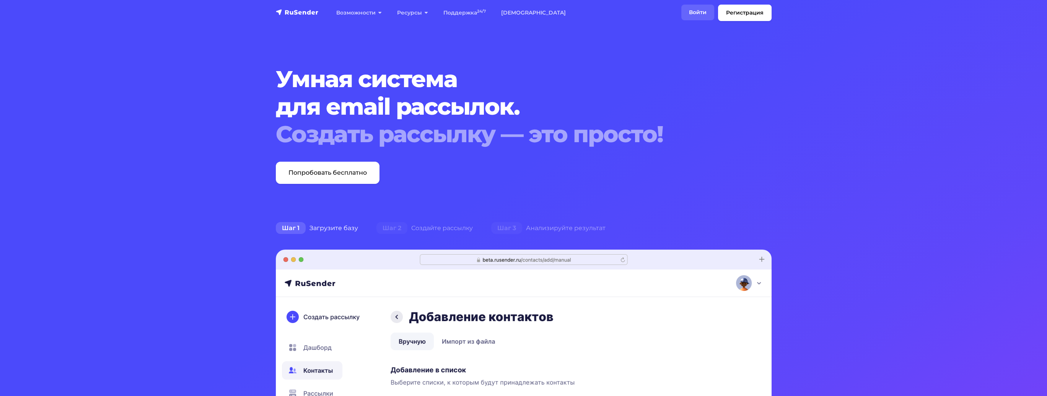
click at [698, 13] on link "Войти" at bounding box center [697, 13] width 33 height 16
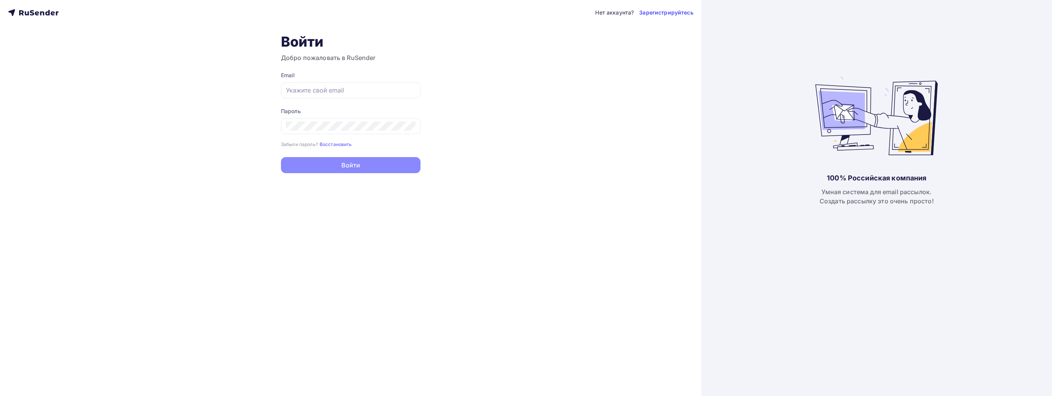
type input "[EMAIL_ADDRESS][DOMAIN_NAME]"
click at [396, 168] on button "Войти" at bounding box center [351, 165] width 140 height 16
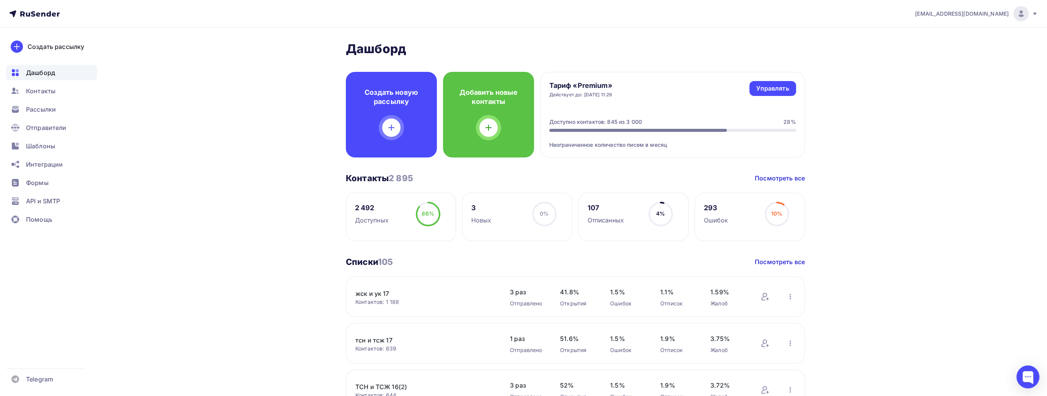
click at [1019, 22] on nav "[EMAIL_ADDRESS][DOMAIN_NAME] Аккаунт Тарифы Выйти Создать рассылку [GEOGRAPHIC_…" at bounding box center [523, 14] width 1047 height 28
click at [1031, 16] on div "[EMAIL_ADDRESS][DOMAIN_NAME]" at bounding box center [976, 13] width 123 height 15
click at [968, 36] on link "Аккаунт" at bounding box center [968, 33] width 129 height 15
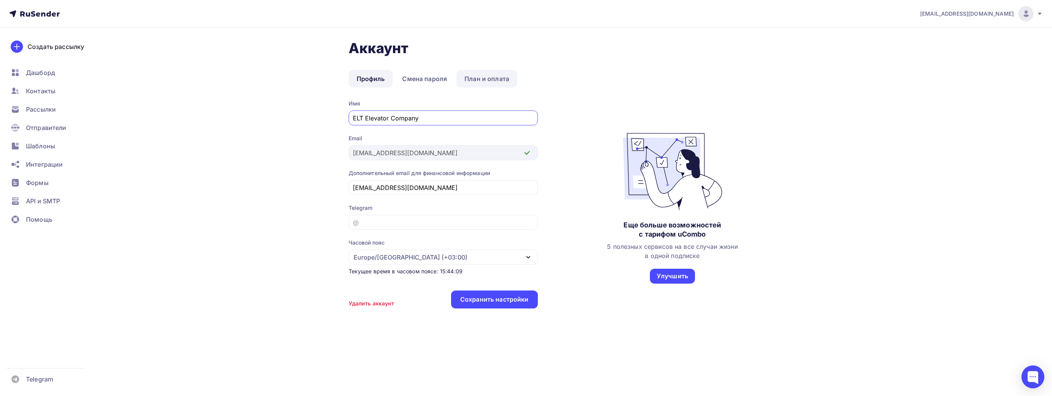
click at [501, 80] on link "План и оплата" at bounding box center [487, 79] width 61 height 18
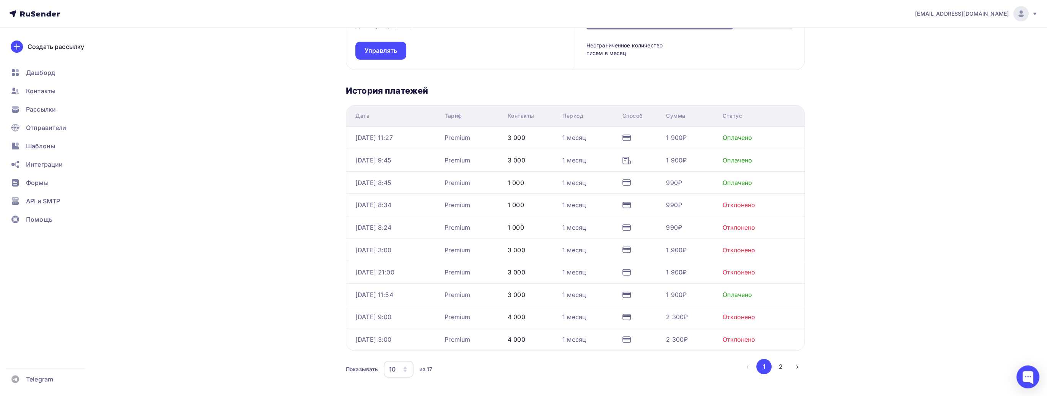
scroll to position [139, 0]
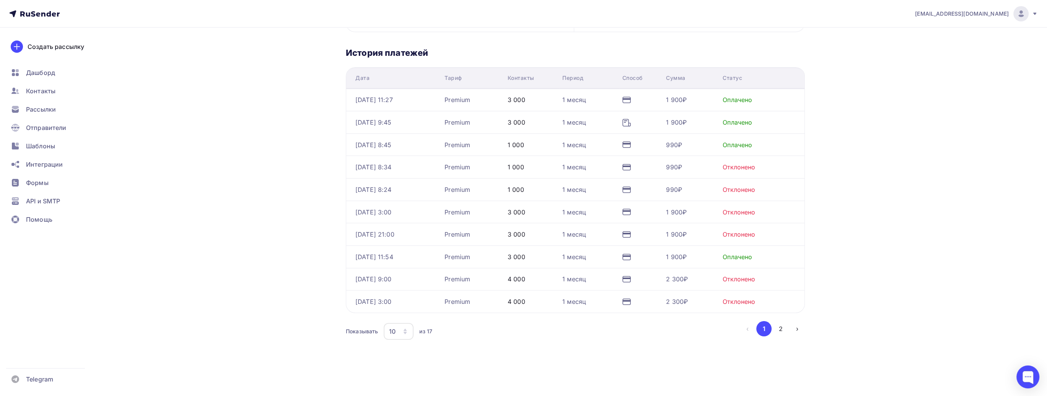
click at [404, 324] on div "10" at bounding box center [399, 331] width 30 height 17
click at [404, 276] on div "20" at bounding box center [428, 274] width 73 height 9
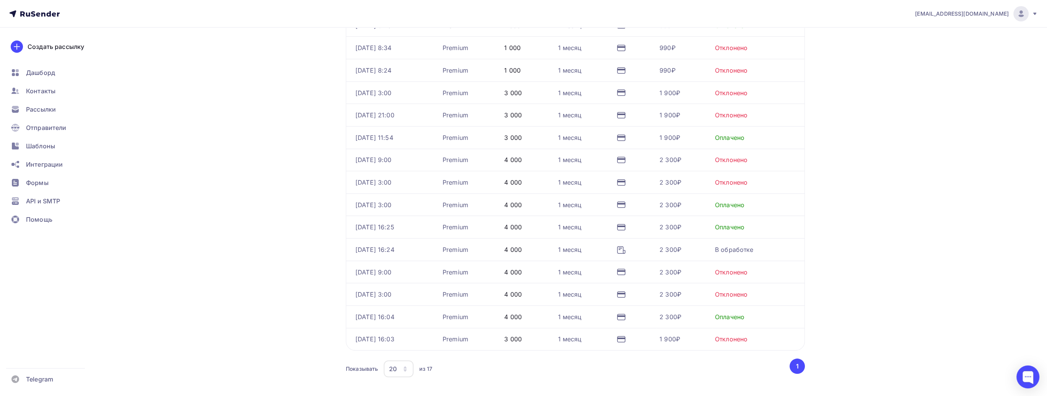
scroll to position [259, 0]
click at [939, 313] on div "[EMAIL_ADDRESS][DOMAIN_NAME] Аккаунт Тарифы Выйти Создать рассылку [GEOGRAPHIC_…" at bounding box center [523, 88] width 1047 height 695
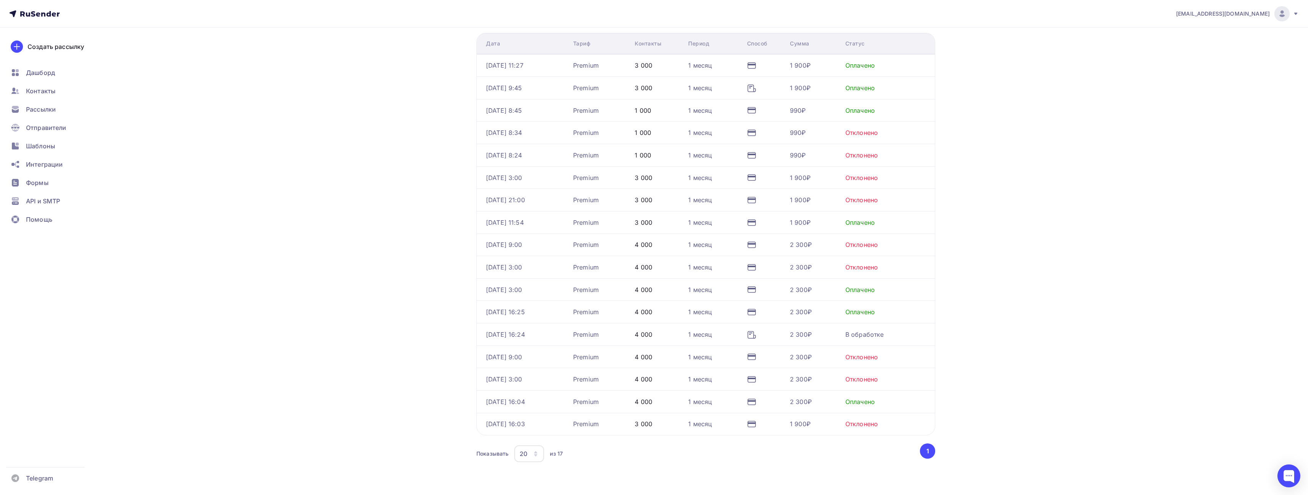
scroll to position [152, 0]
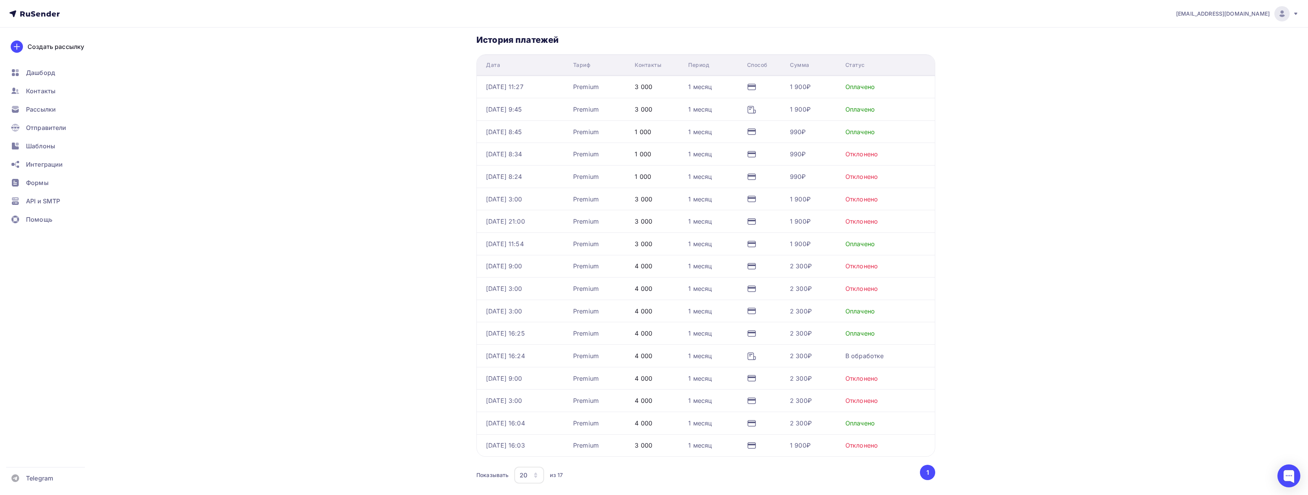
click at [1052, 368] on div "[EMAIL_ADDRESS][DOMAIN_NAME] Аккаунт Тарифы Выйти Создать рассылку [GEOGRAPHIC_…" at bounding box center [654, 195] width 1308 height 695
click at [751, 109] on icon at bounding box center [750, 109] width 1 height 0
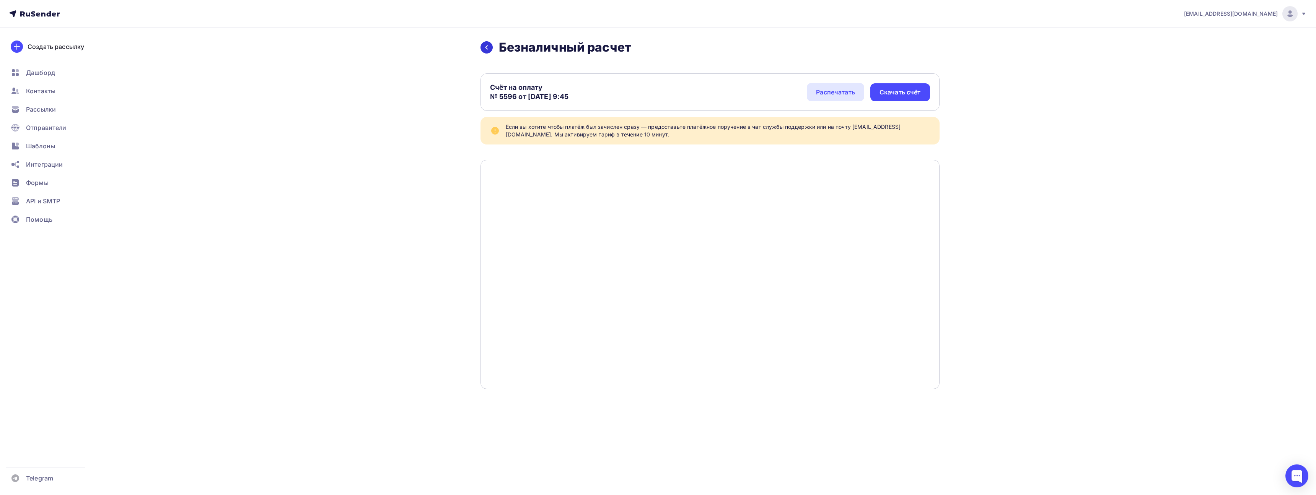
click at [488, 52] on div at bounding box center [486, 47] width 12 height 12
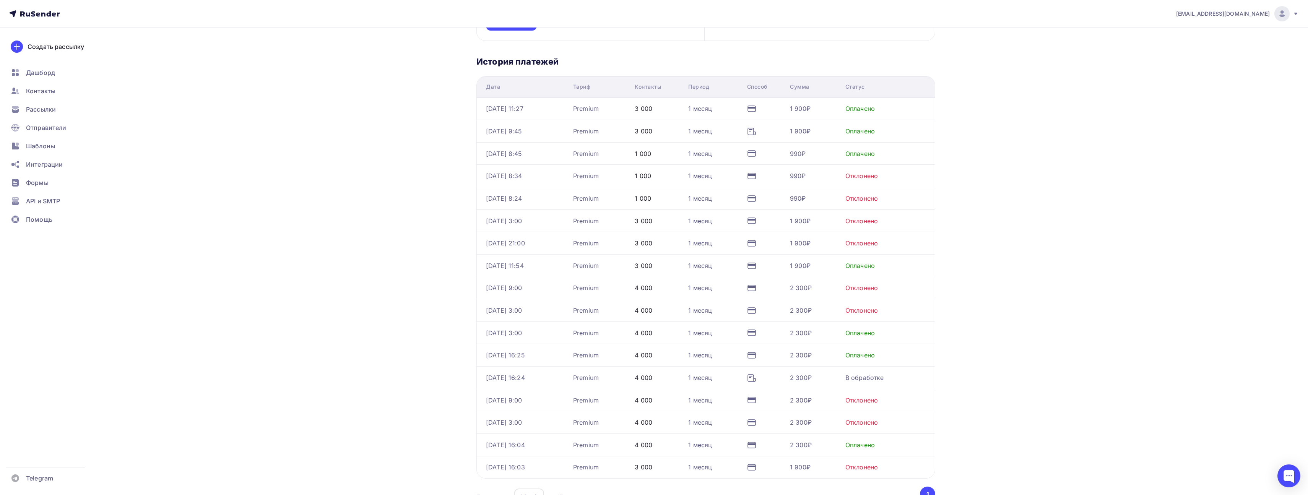
scroll to position [153, 0]
